Goal: Navigation & Orientation: Find specific page/section

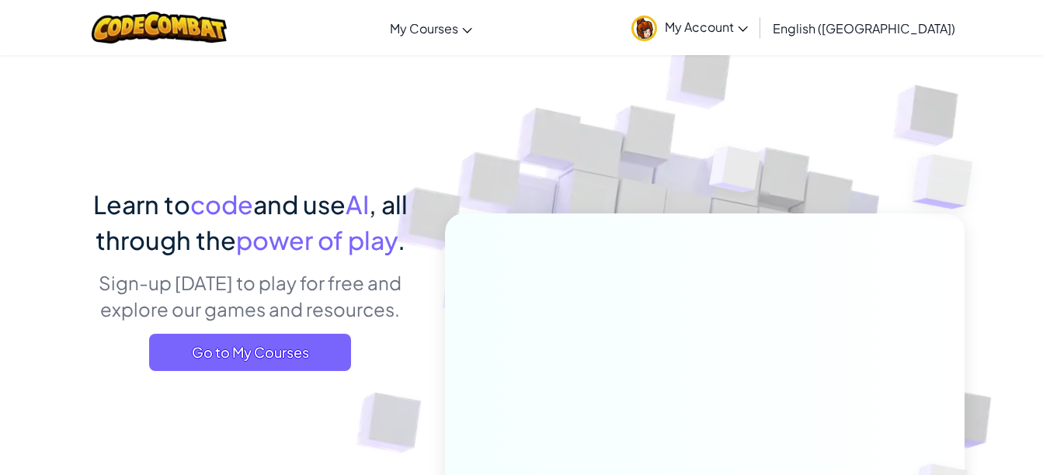
click at [748, 32] on span "My Account" at bounding box center [706, 27] width 83 height 16
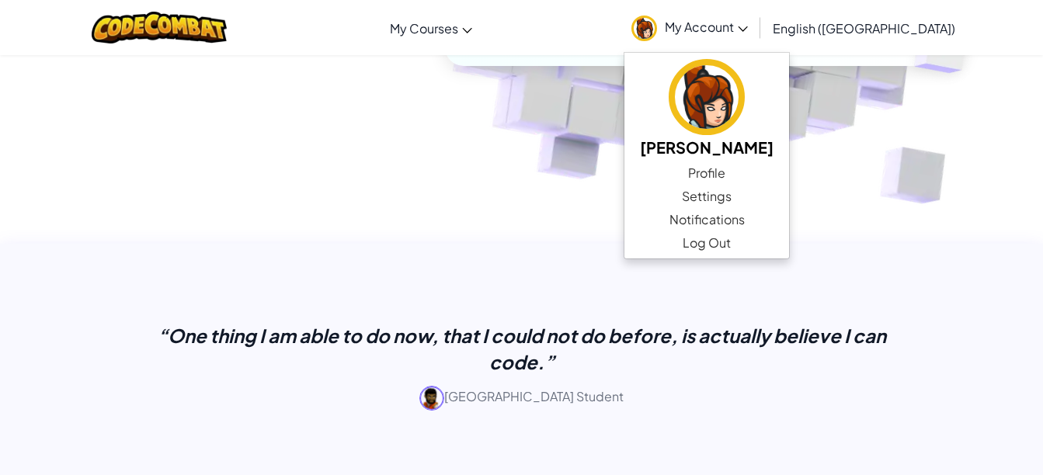
scroll to position [442, 0]
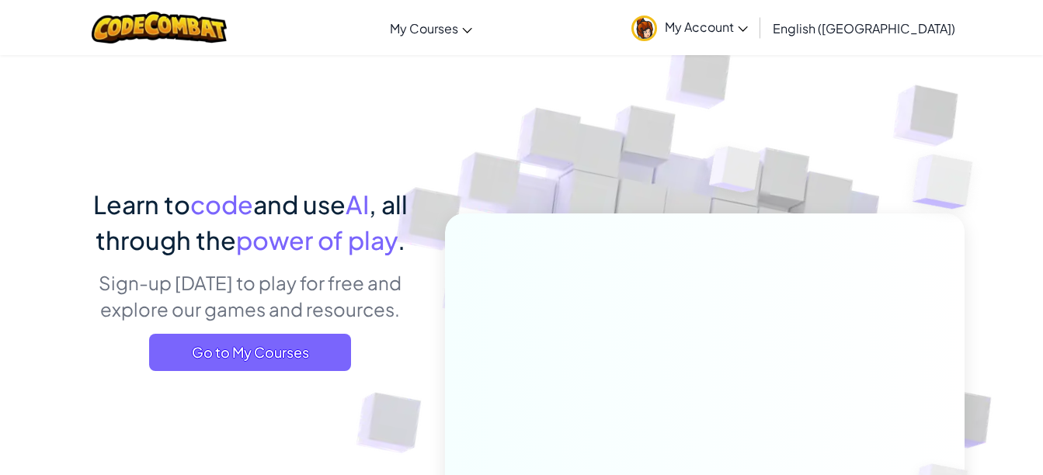
click at [458, 31] on span "My Courses" at bounding box center [424, 28] width 68 height 16
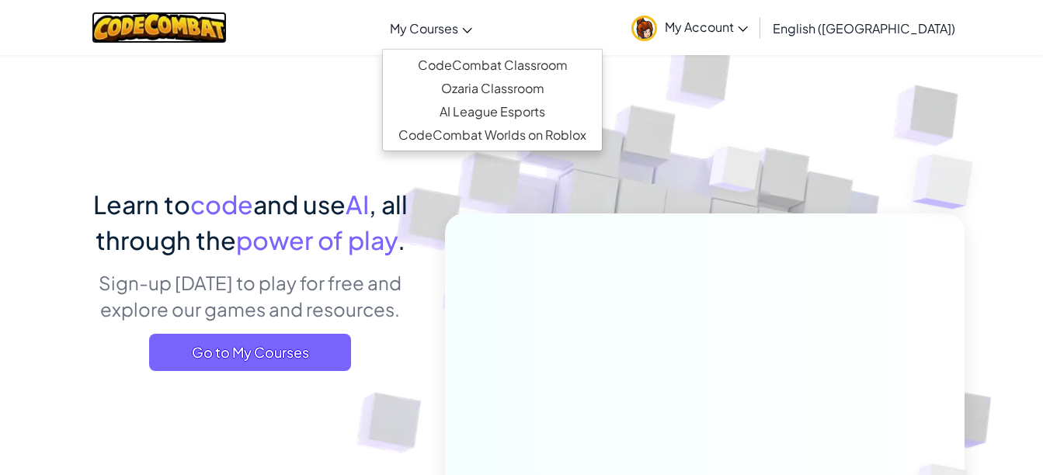
click at [227, 28] on img at bounding box center [160, 28] width 136 height 32
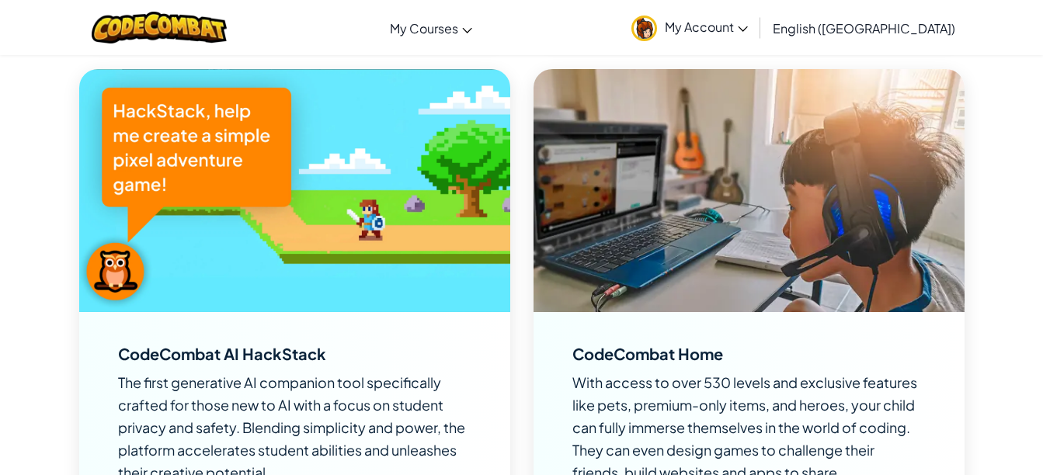
scroll to position [2869, 0]
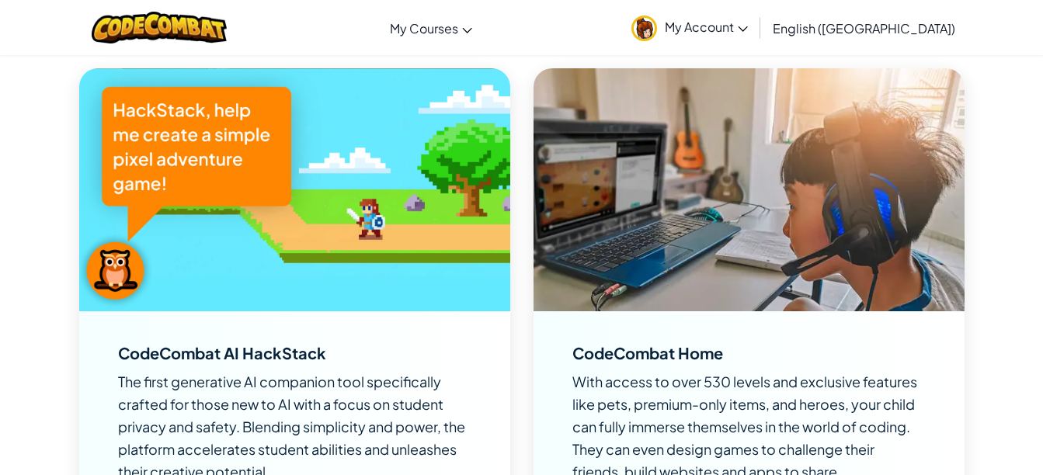
click at [748, 32] on span "My Account" at bounding box center [706, 27] width 83 height 16
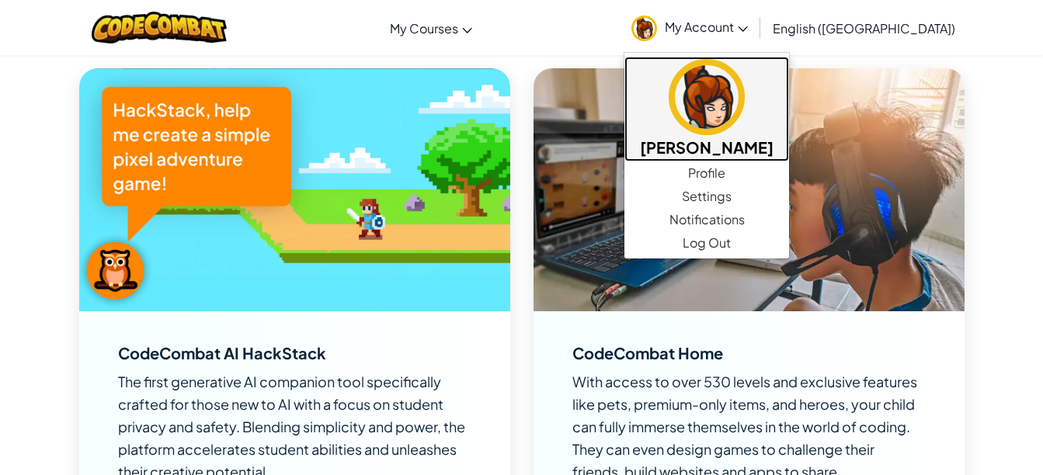
click at [745, 116] on img at bounding box center [706, 97] width 76 height 76
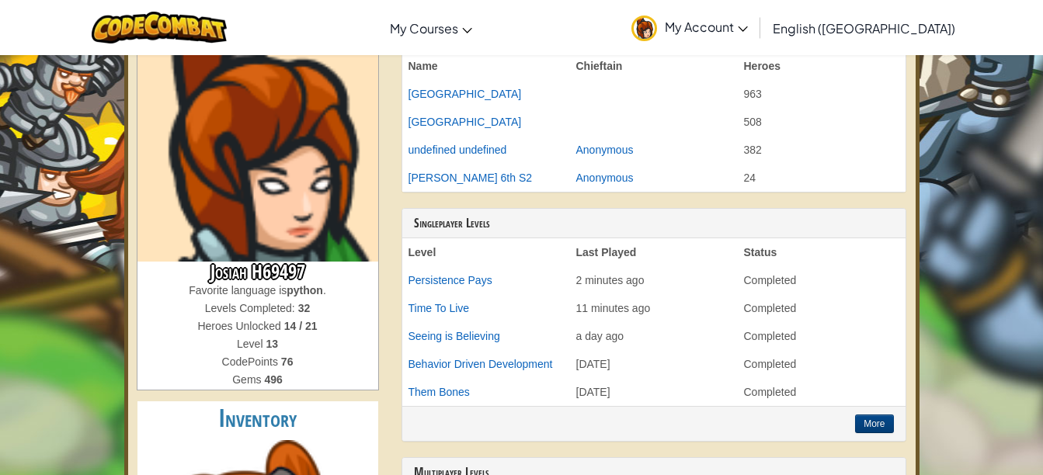
scroll to position [57, 0]
